Goal: Task Accomplishment & Management: Manage account settings

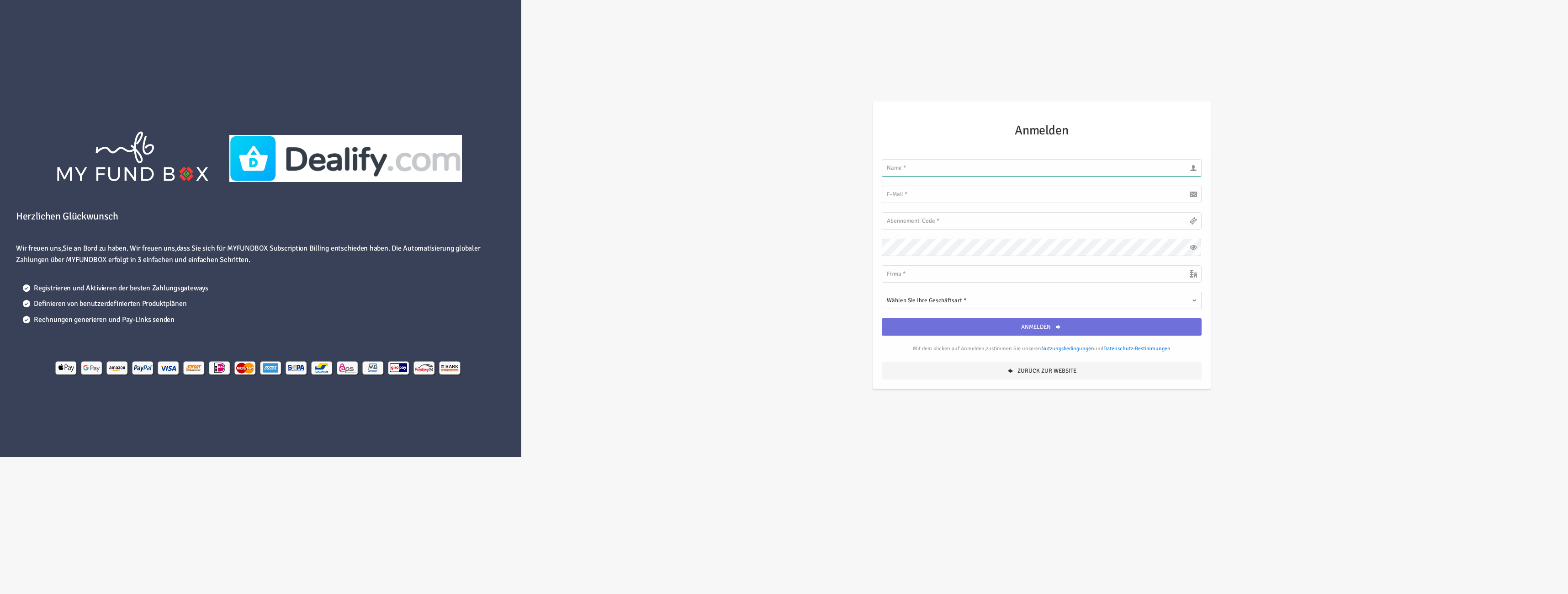
click at [999, 167] on input "text" at bounding box center [1041, 167] width 319 height 17
type input "Janis"
type input "[EMAIL_ADDRESS][DOMAIN_NAME]"
click at [1047, 214] on input "text" at bounding box center [1041, 221] width 319 height 17
drag, startPoint x: 1358, startPoint y: 307, endPoint x: 1262, endPoint y: 287, distance: 98.1
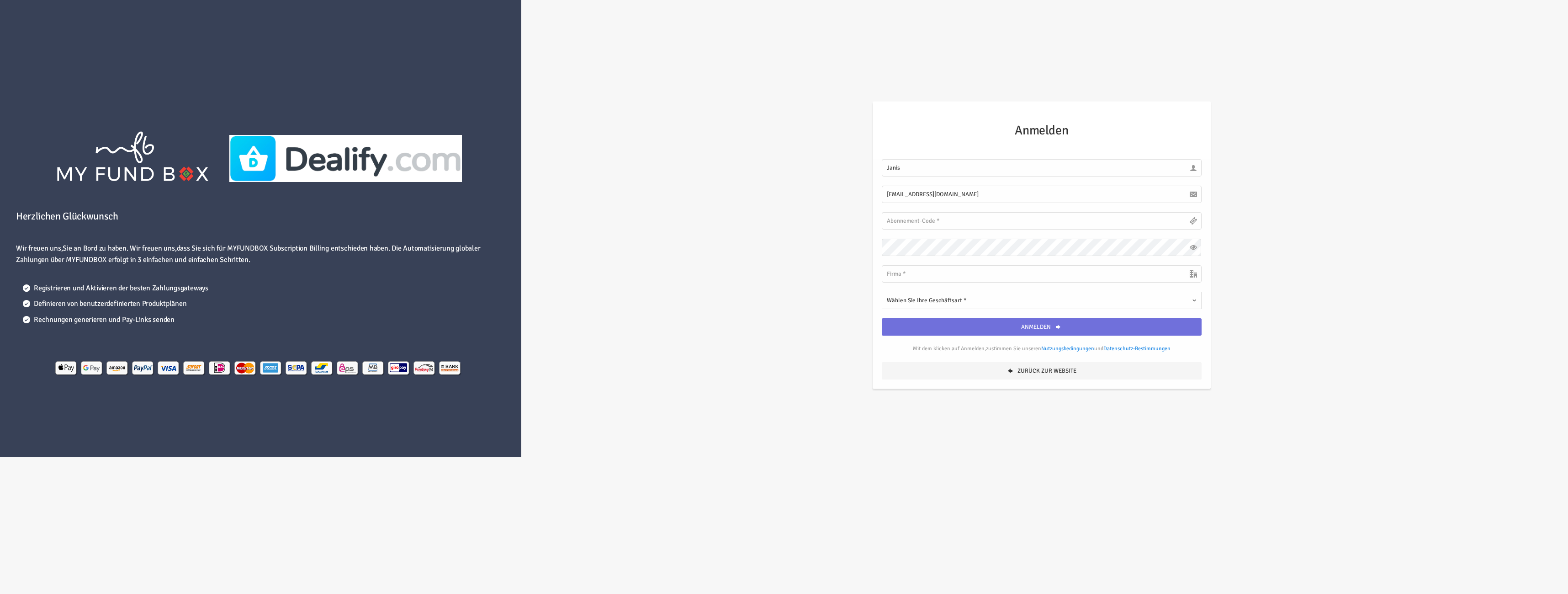
click at [1360, 307] on div "Herzlichen Glückwunsch Wir freuen uns,Sie an Bord zu haben. Wir freuen uns,dass…" at bounding box center [784, 228] width 1577 height 457
type input "OnFyre Marketing"
click at [916, 307] on button "Wählen Sie Ihre Geschäftsart *" at bounding box center [1041, 300] width 319 height 17
drag, startPoint x: 891, startPoint y: 350, endPoint x: 896, endPoint y: 349, distance: 5.1
click at [891, 350] on input "Digital Marketing Agency" at bounding box center [893, 351] width 8 height 8
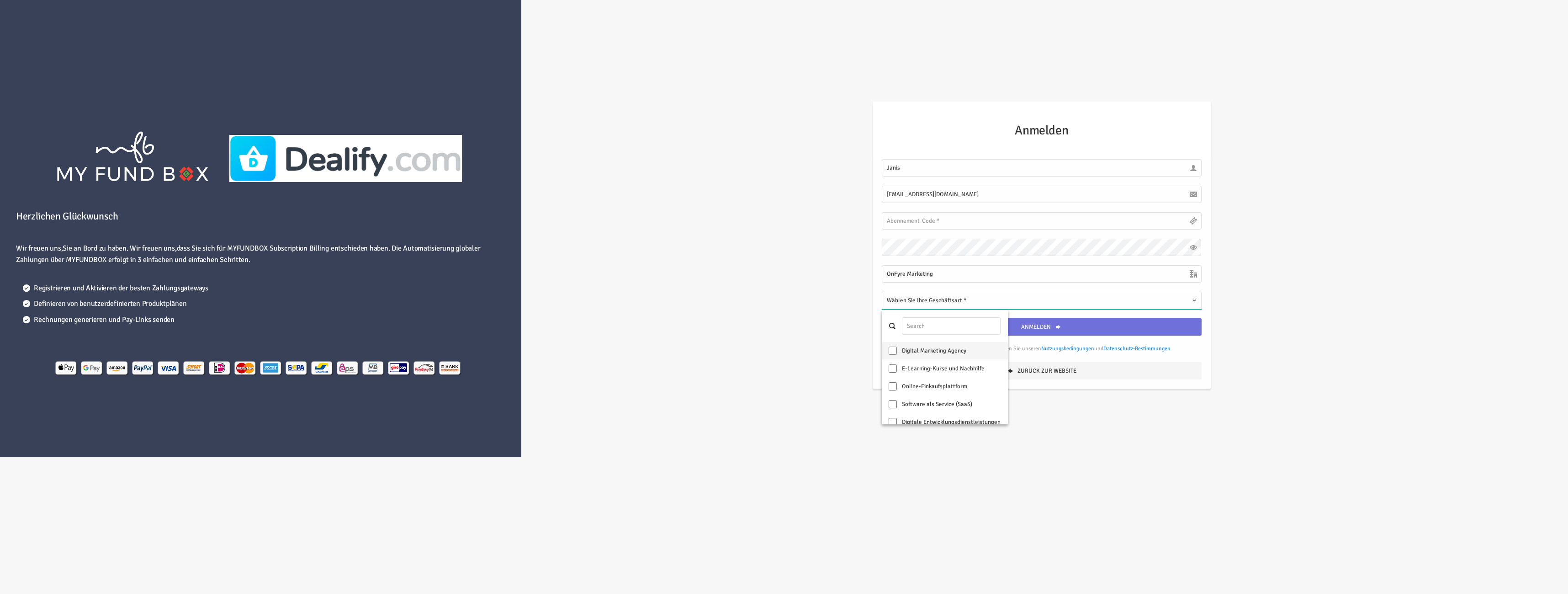
checkbox input "true"
click at [1282, 437] on div "Herzlichen Glückwunsch Wir freuen uns,Sie an Bord zu haben. Wir freuen uns,dass…" at bounding box center [784, 228] width 1577 height 457
click at [939, 217] on input "text" at bounding box center [1041, 221] width 319 height 17
paste input "DFCP0jGLAp1GBpHCxPXbMFB"
type input "DFCP0jGLAp1GBpHCxPXbMFB"
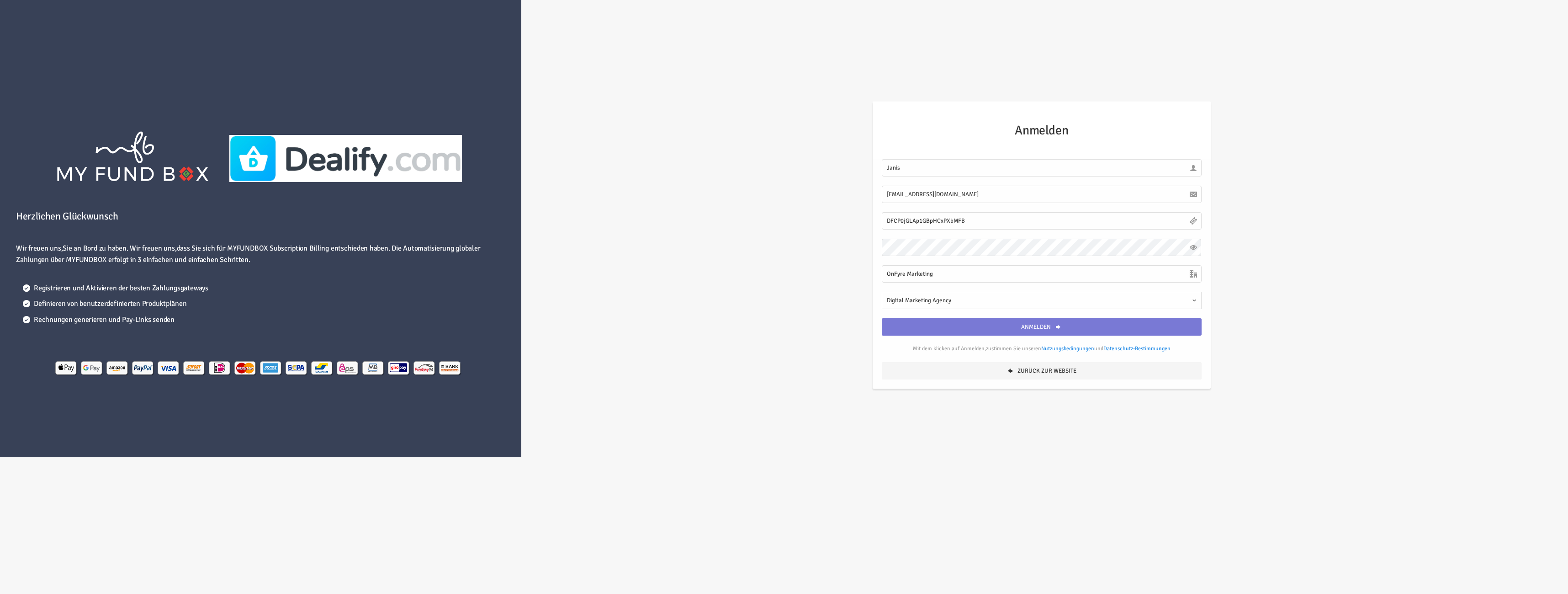
click at [1040, 329] on button "Anmelden" at bounding box center [1041, 327] width 319 height 17
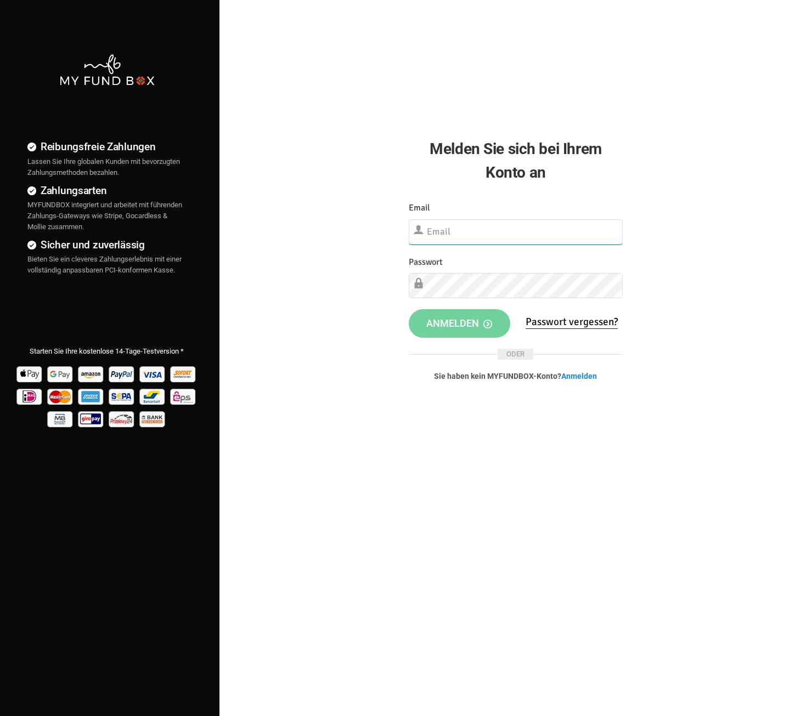
click at [470, 239] on input "text" at bounding box center [516, 231] width 214 height 25
type input "[EMAIL_ADDRESS][DOMAIN_NAME]"
click at [528, 531] on div "Reibungsfreie Zahlungen Lassen Sie Ihre globalen Kunden mit bevorzugten Zahlung…" at bounding box center [406, 384] width 823 height 768
click at [461, 322] on span "Anmelden" at bounding box center [459, 322] width 66 height 12
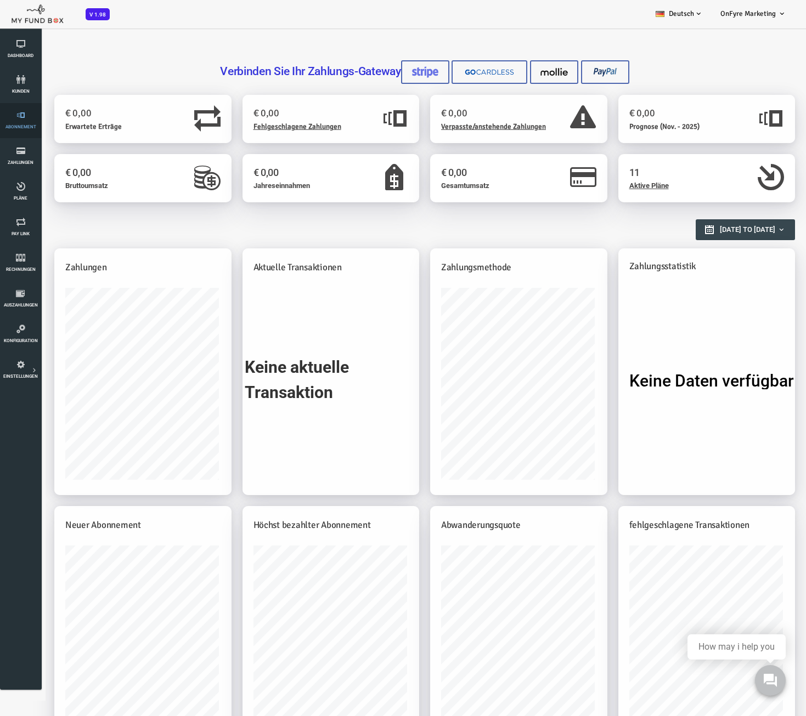
click at [16, 119] on icon at bounding box center [20, 115] width 35 height 9
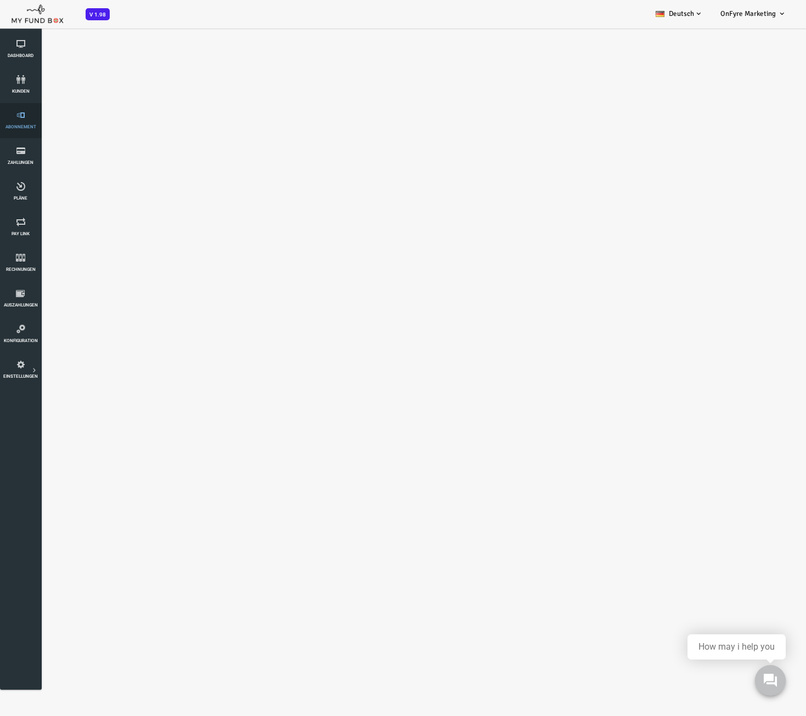
select select "100"
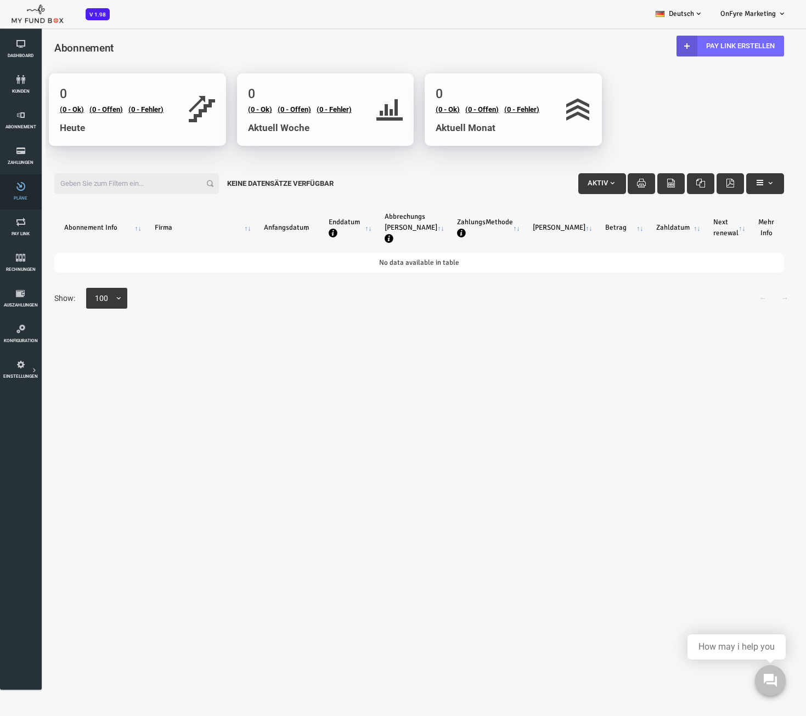
click at [0, 0] on span "Pläne" at bounding box center [0, 0] width 0 height 0
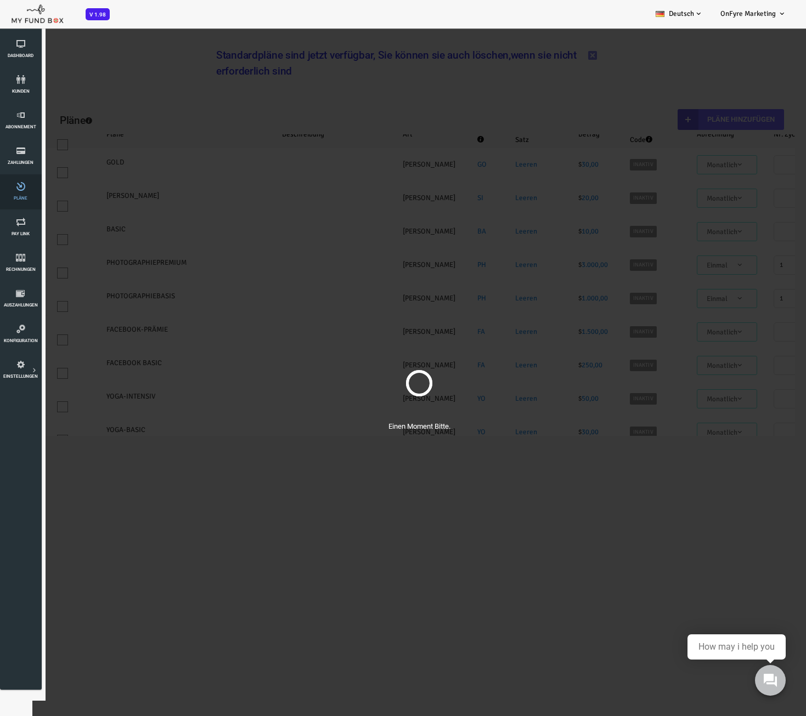
select select "100"
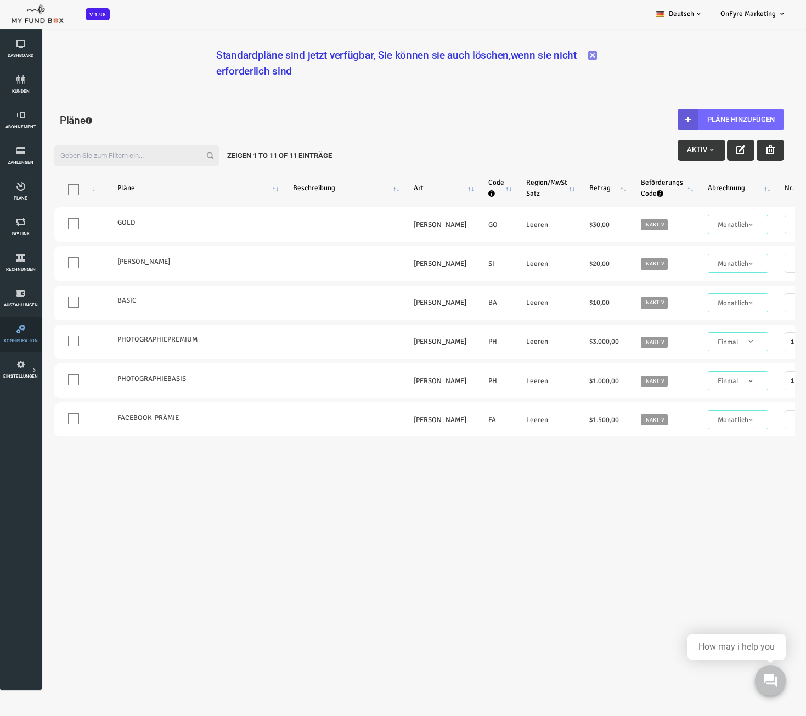
click at [16, 334] on link "Konfiguration" at bounding box center [20, 334] width 35 height 35
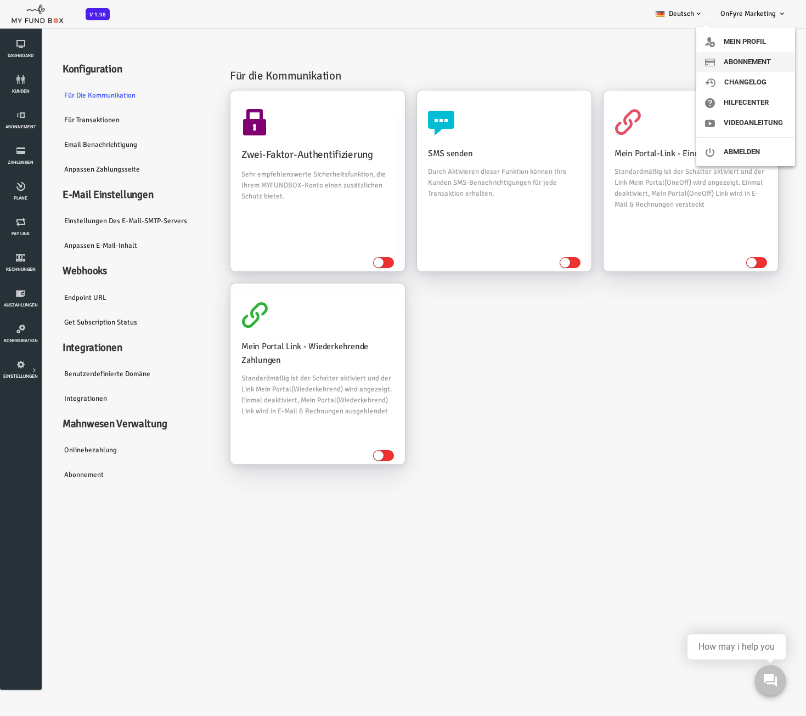
click at [737, 64] on link "Abonnement" at bounding box center [745, 62] width 99 height 20
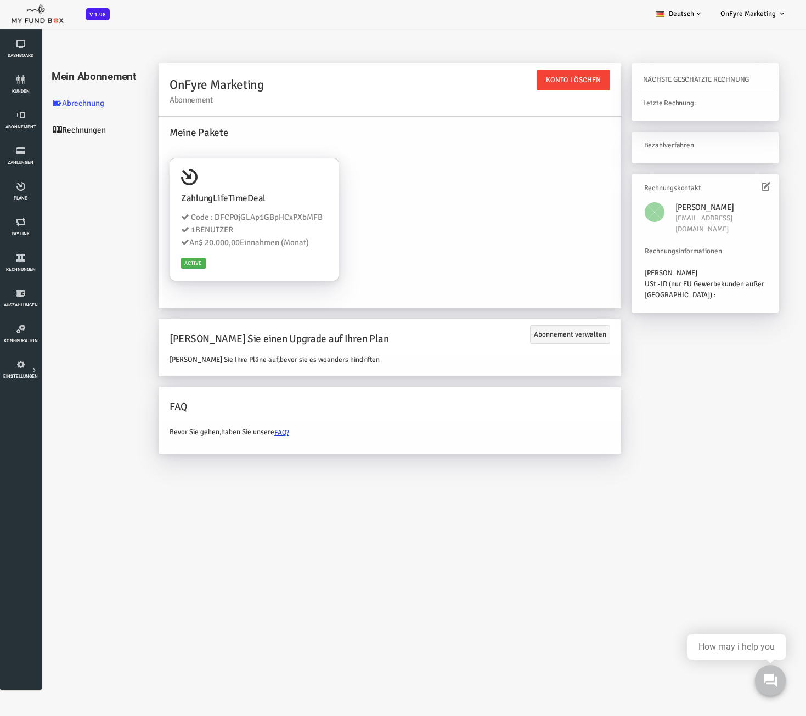
click at [77, 127] on link "Rechnungen" at bounding box center [66, 130] width 110 height 27
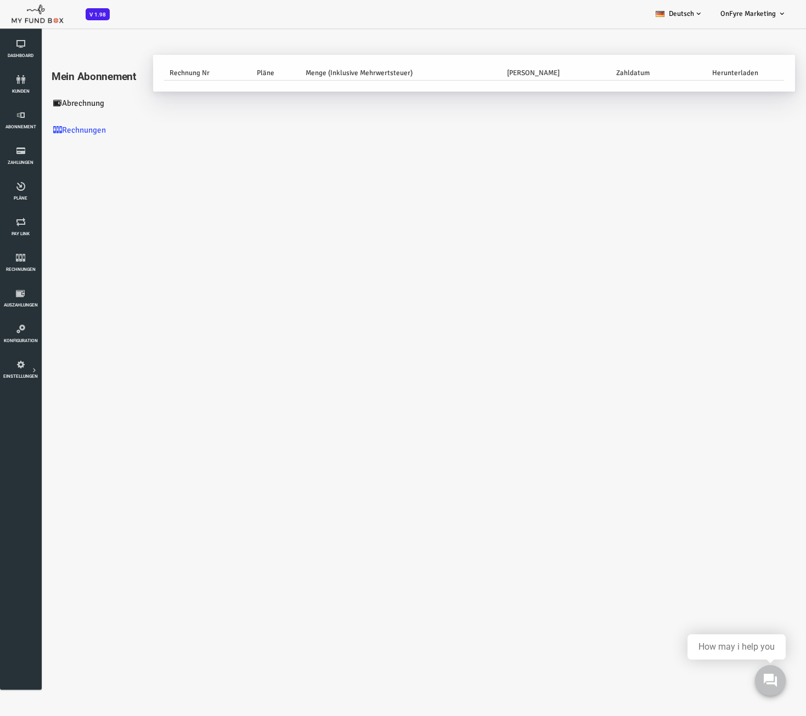
click at [58, 107] on link "Abrechnung" at bounding box center [66, 103] width 110 height 27
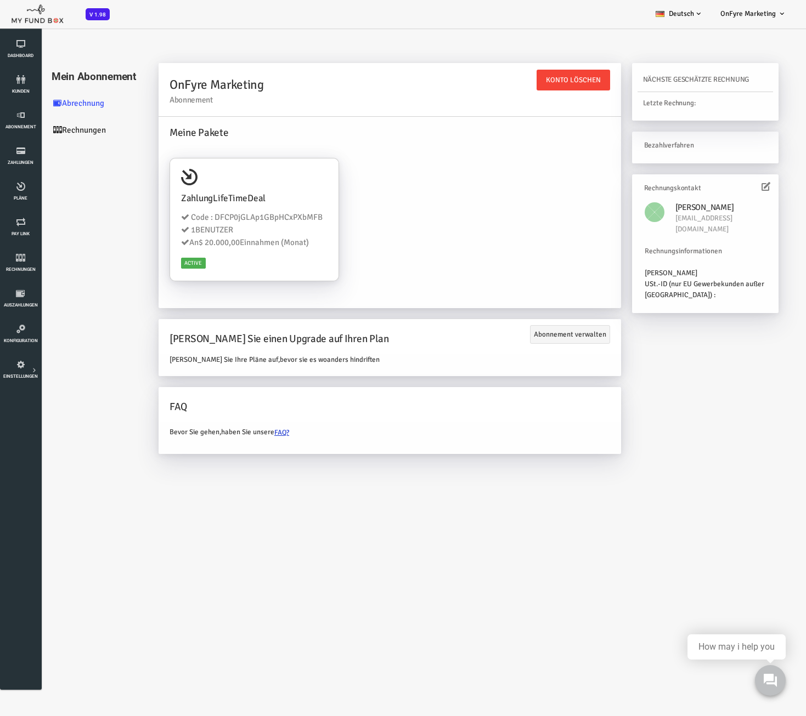
click at [41, 132] on link "Rechnungen" at bounding box center [66, 130] width 110 height 27
